Goal: Information Seeking & Learning: Check status

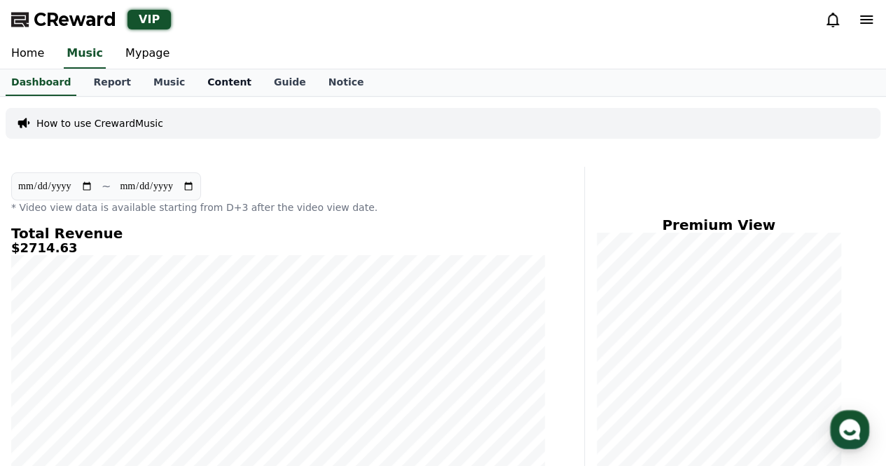
click at [213, 85] on link "Content" at bounding box center [229, 82] width 67 height 27
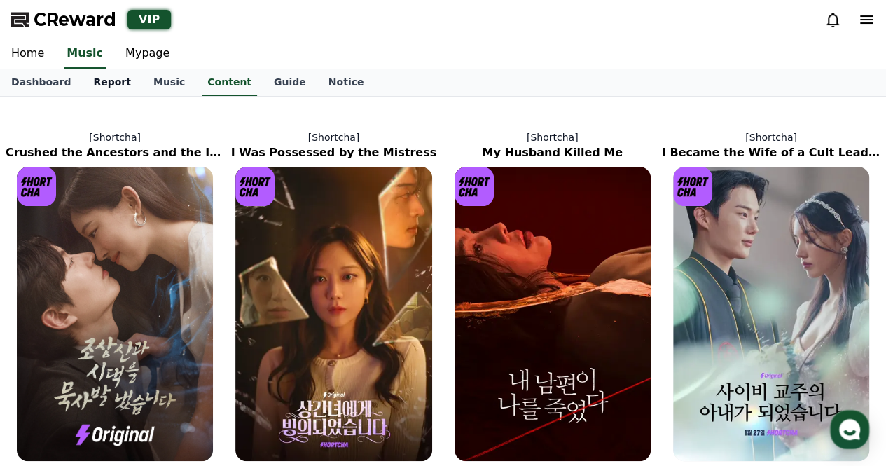
click at [123, 76] on link "Report" at bounding box center [112, 82] width 60 height 27
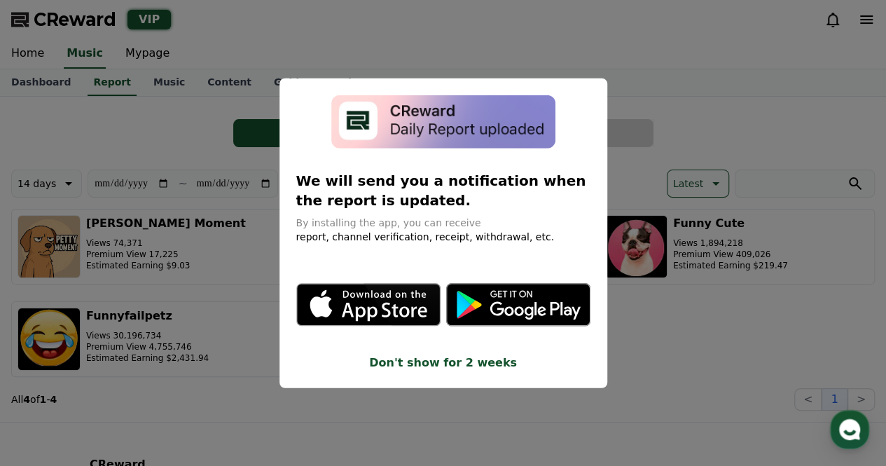
click at [660, 57] on button "close modal" at bounding box center [443, 233] width 886 height 466
click at [621, 57] on button "close modal" at bounding box center [443, 233] width 886 height 466
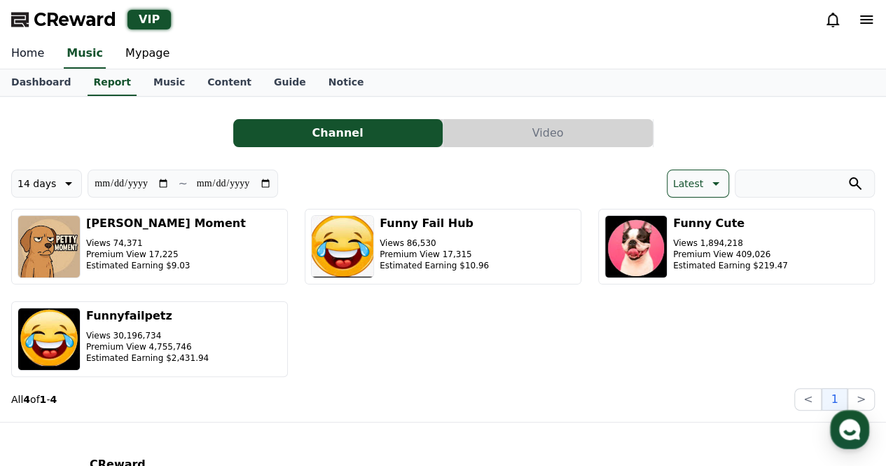
click at [18, 59] on link "Home" at bounding box center [27, 53] width 55 height 29
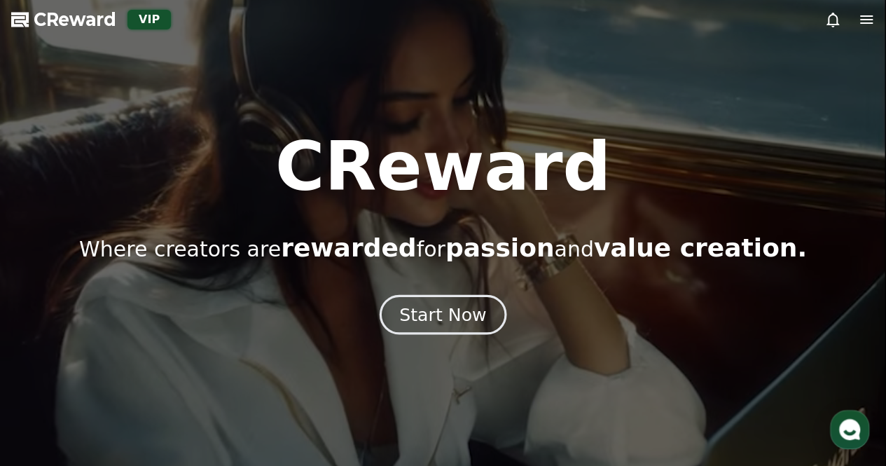
click at [438, 312] on div "Start Now" at bounding box center [442, 315] width 87 height 24
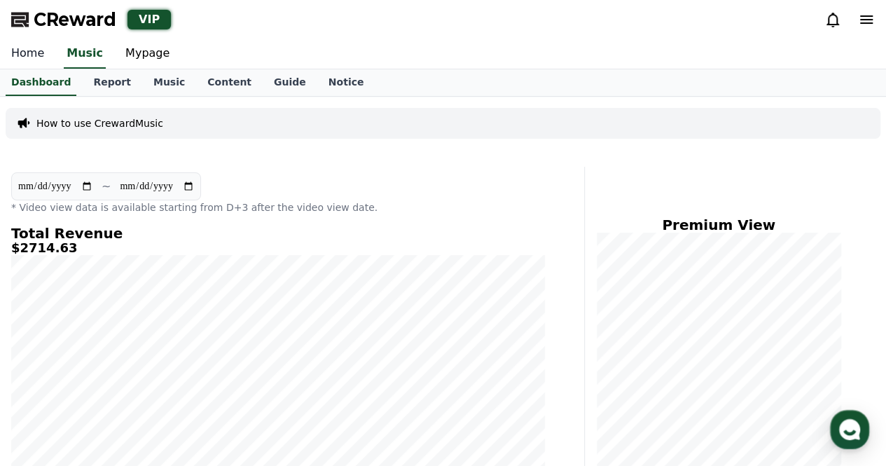
click at [27, 57] on link "Home" at bounding box center [27, 53] width 55 height 29
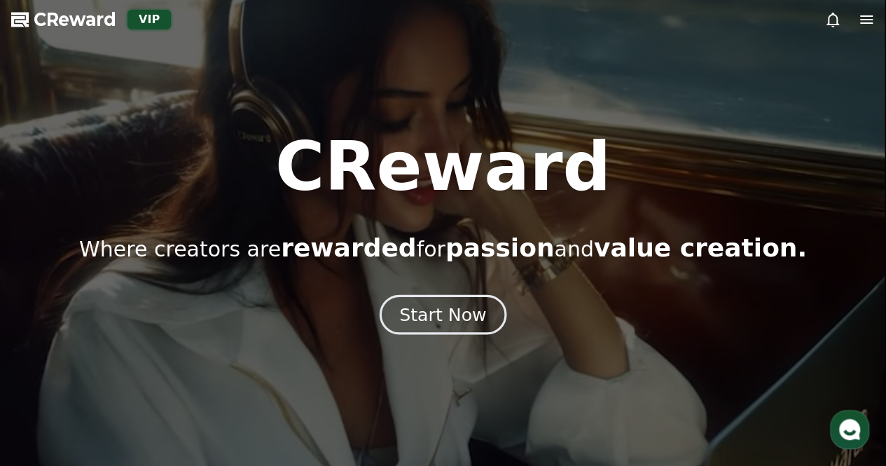
click at [460, 306] on div "Start Now" at bounding box center [442, 315] width 87 height 24
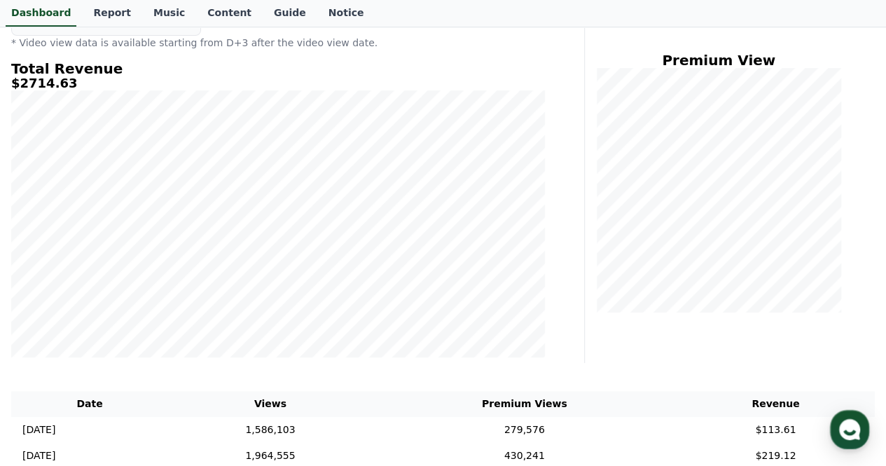
scroll to position [420, 0]
